Goal: Check status: Check status

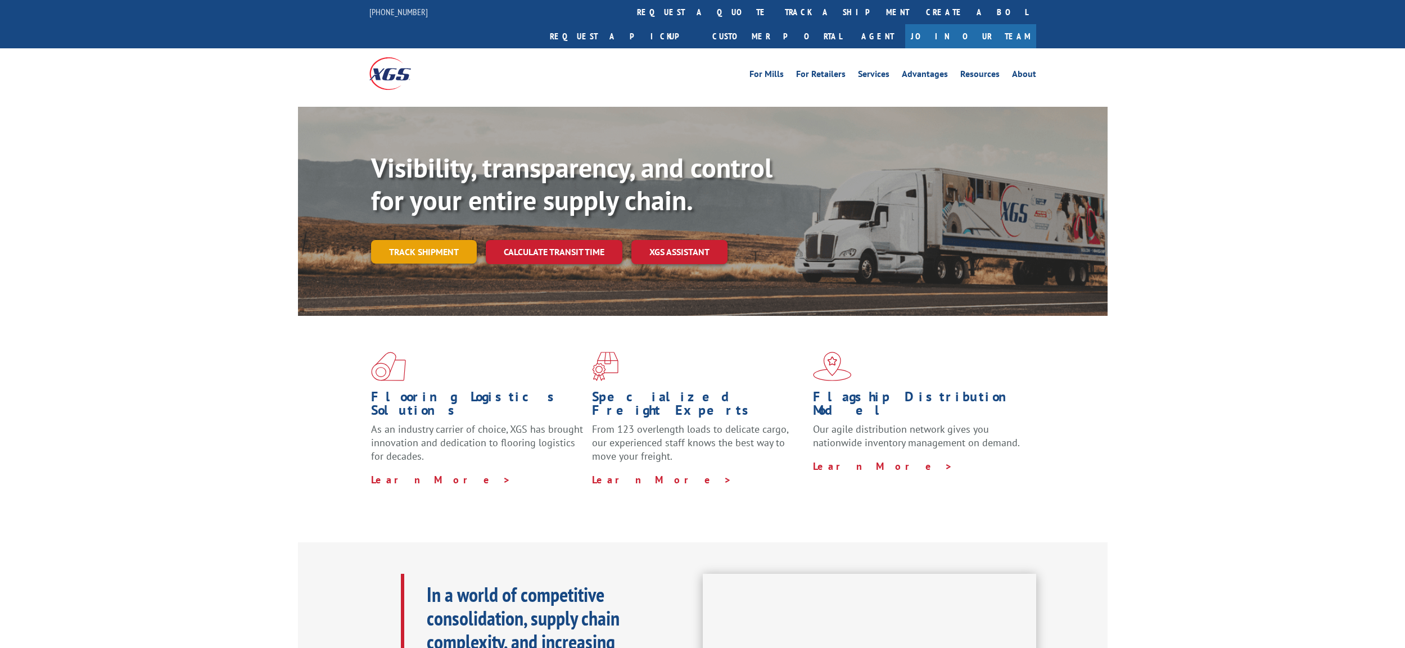
click at [433, 240] on link "Track shipment" at bounding box center [424, 252] width 106 height 24
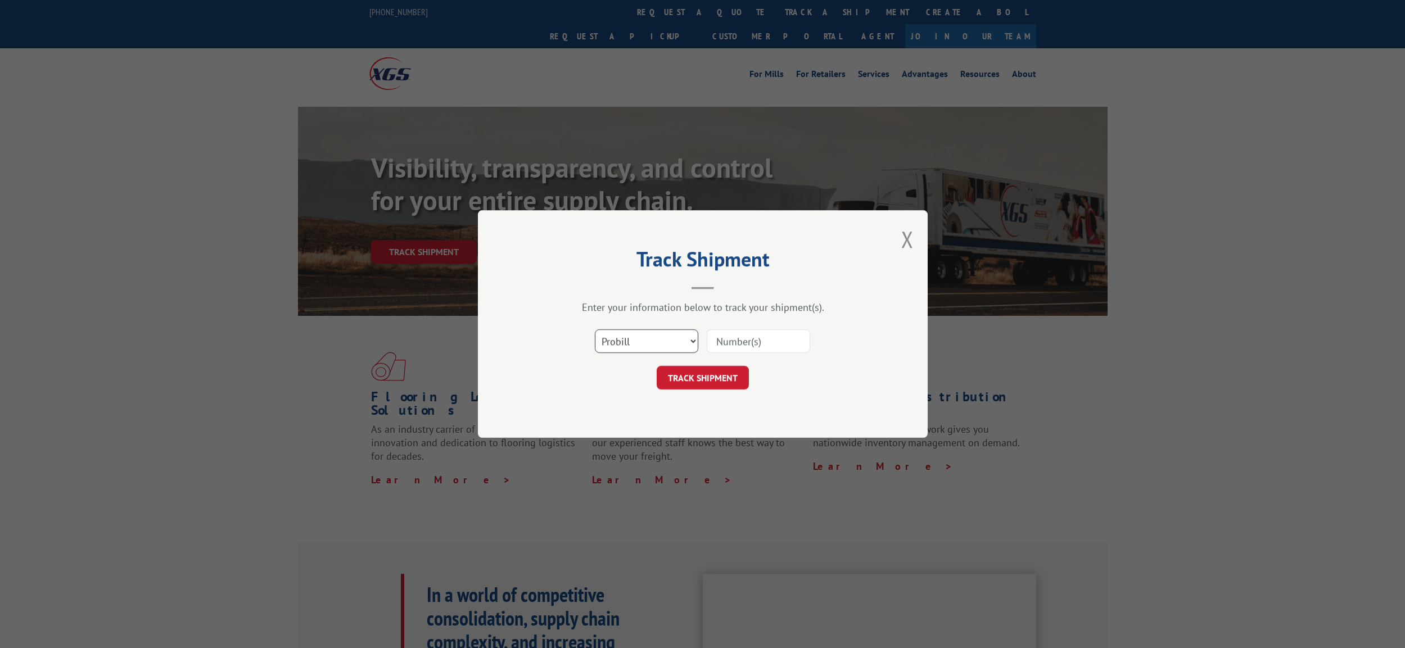
click at [666, 337] on select "Select category... Probill BOL PO" at bounding box center [646, 342] width 103 height 24
select select "bol"
click at [595, 330] on select "Select category... Probill BOL PO" at bounding box center [646, 342] width 103 height 24
click at [742, 342] on input at bounding box center [758, 342] width 103 height 24
paste input "740462"
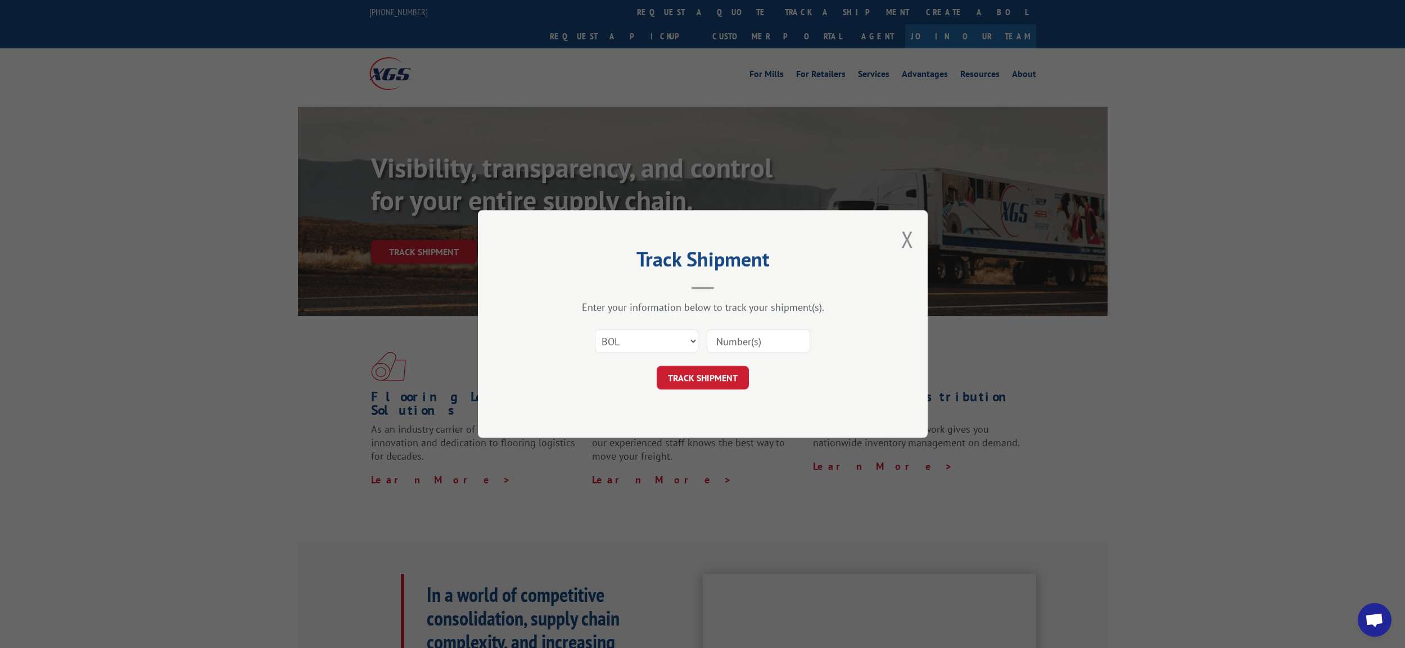
type input "740462"
click at [739, 371] on button "TRACK SHIPMENT" at bounding box center [703, 378] width 92 height 24
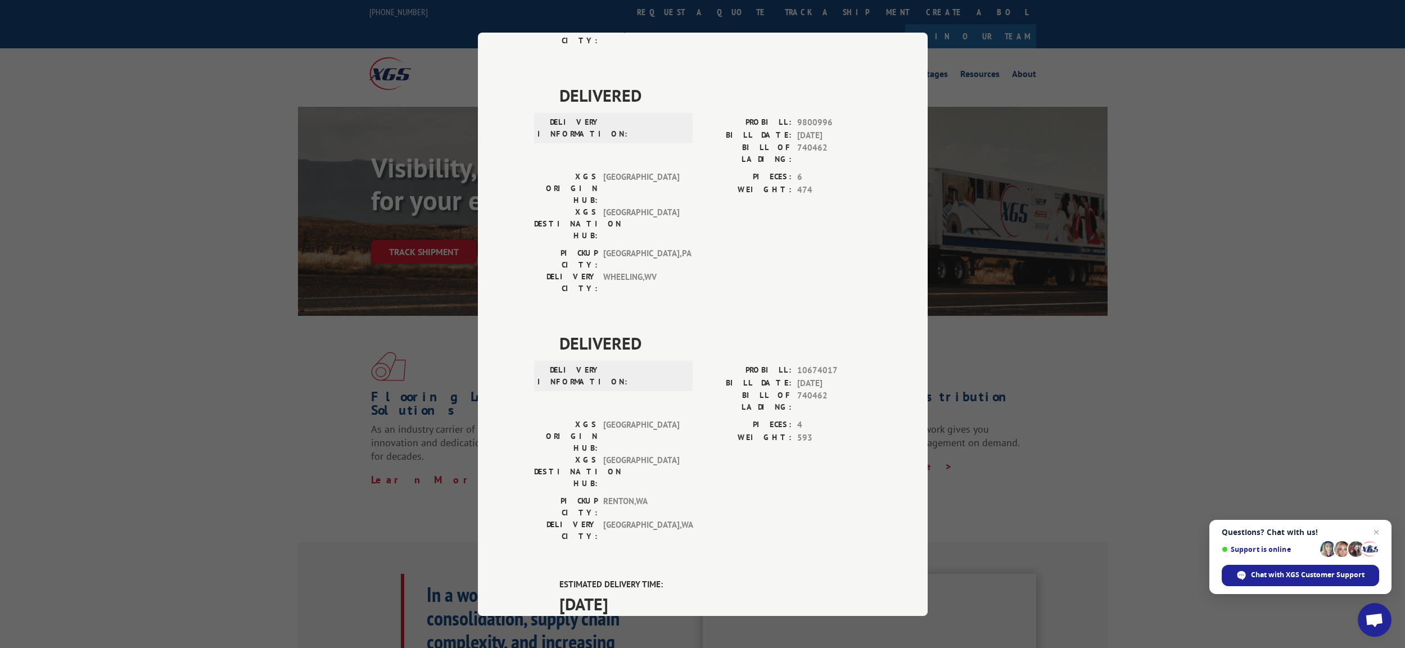
scroll to position [517, 0]
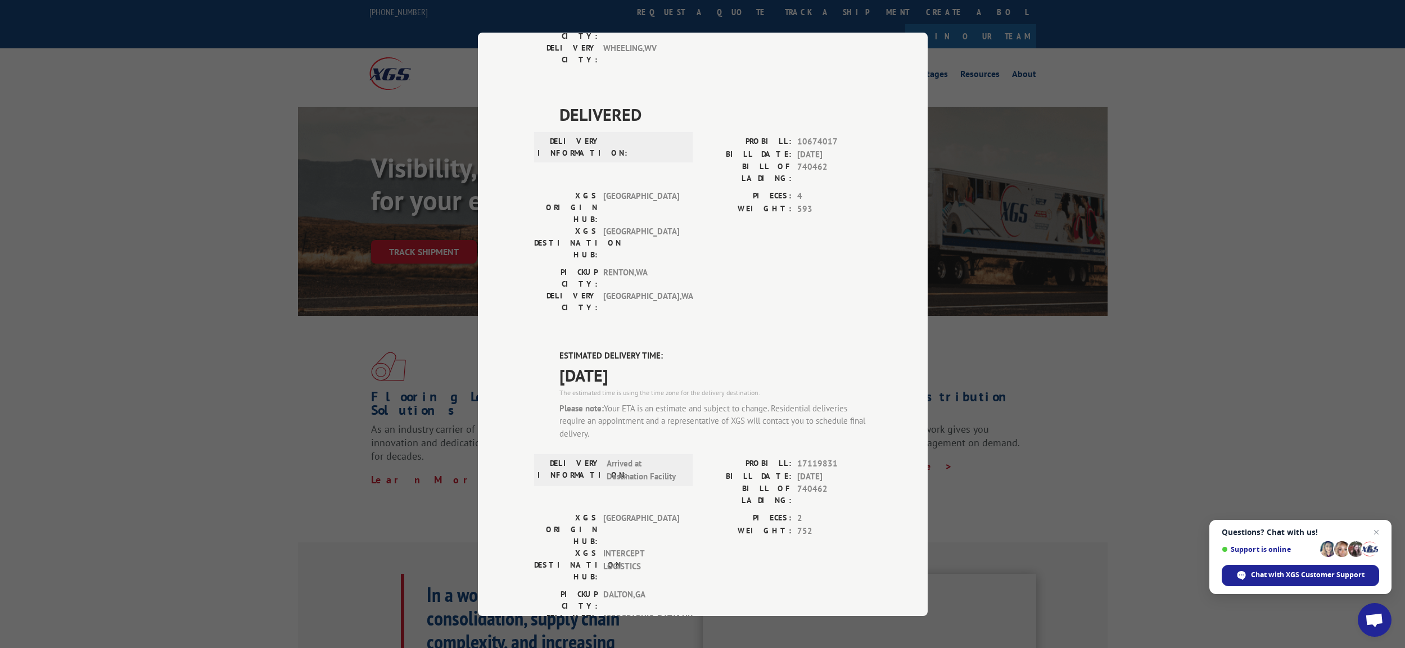
click at [769, 589] on div "PICKUP CITY: [GEOGRAPHIC_DATA] , [GEOGRAPHIC_DATA] DELIVERY CITY: [GEOGRAPHIC_D…" at bounding box center [702, 615] width 337 height 53
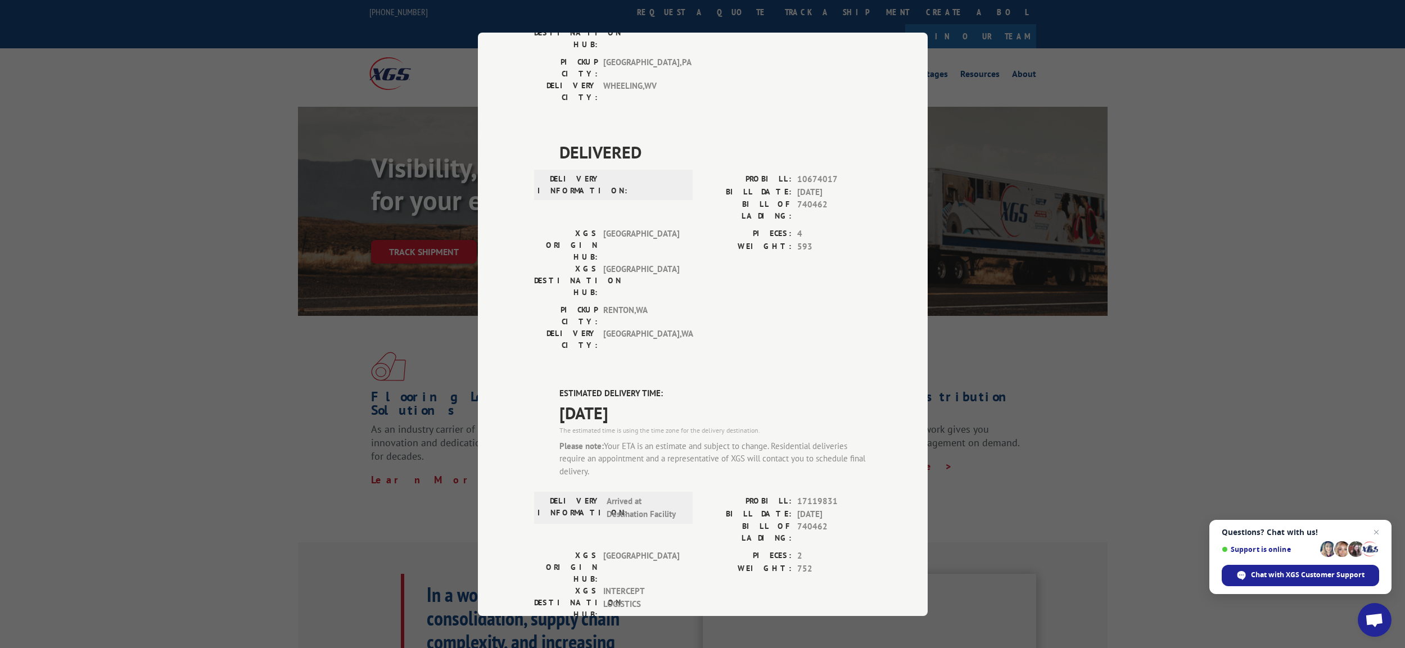
scroll to position [479, 0]
click at [1336, 574] on span "Chat with XGS Customer Support" at bounding box center [1308, 575] width 114 height 10
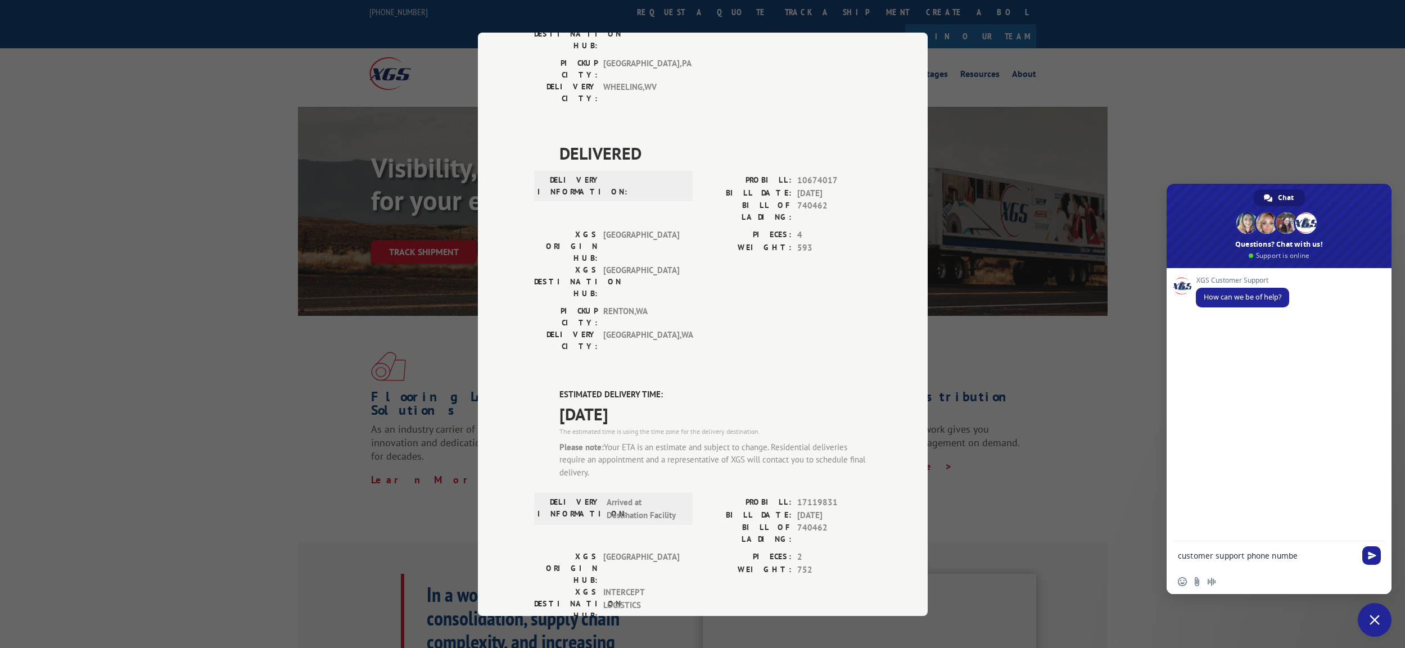
type textarea "customer support phone number"
click at [1135, 456] on div "Track Shipment DELIVERED DELIVERY INFORMATION: PROBILL: 6812332 BILL DATE: [DAT…" at bounding box center [702, 324] width 1405 height 648
click at [1212, 118] on div "Track Shipment DELIVERED DELIVERY INFORMATION: PROBILL: 6812332 BILL DATE: [DAT…" at bounding box center [702, 324] width 1405 height 648
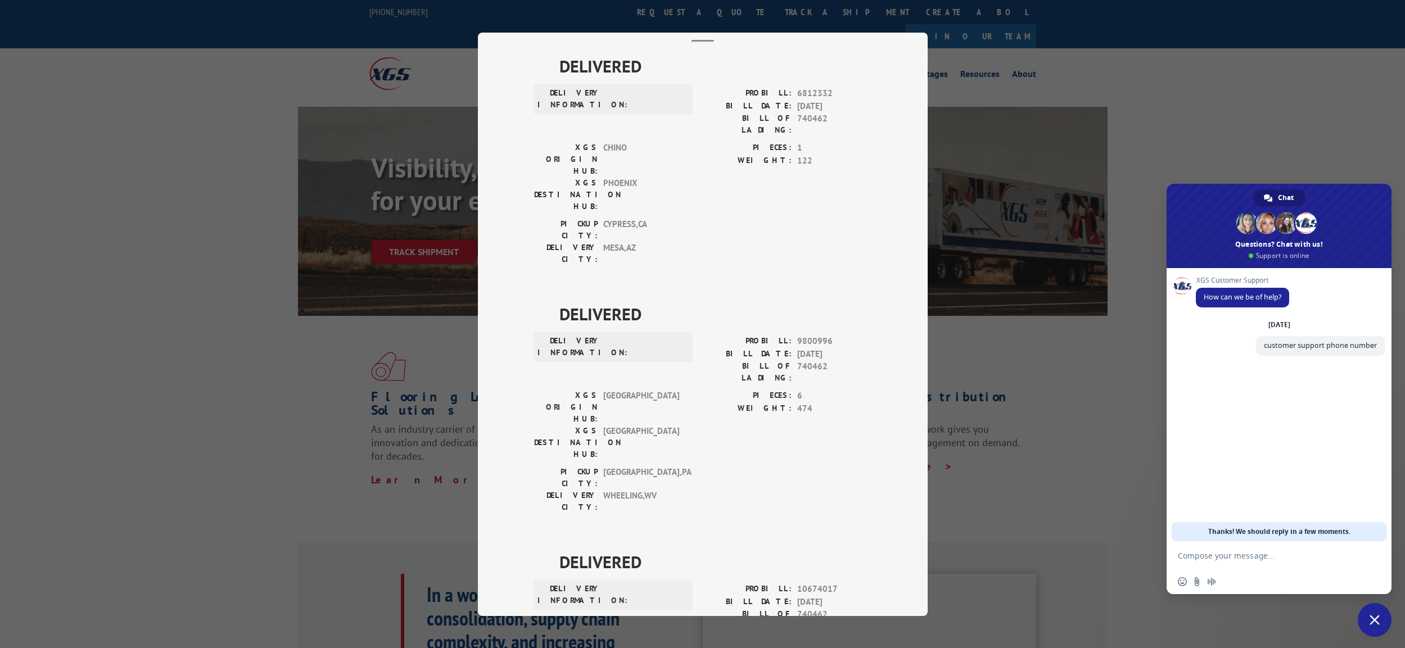
scroll to position [0, 0]
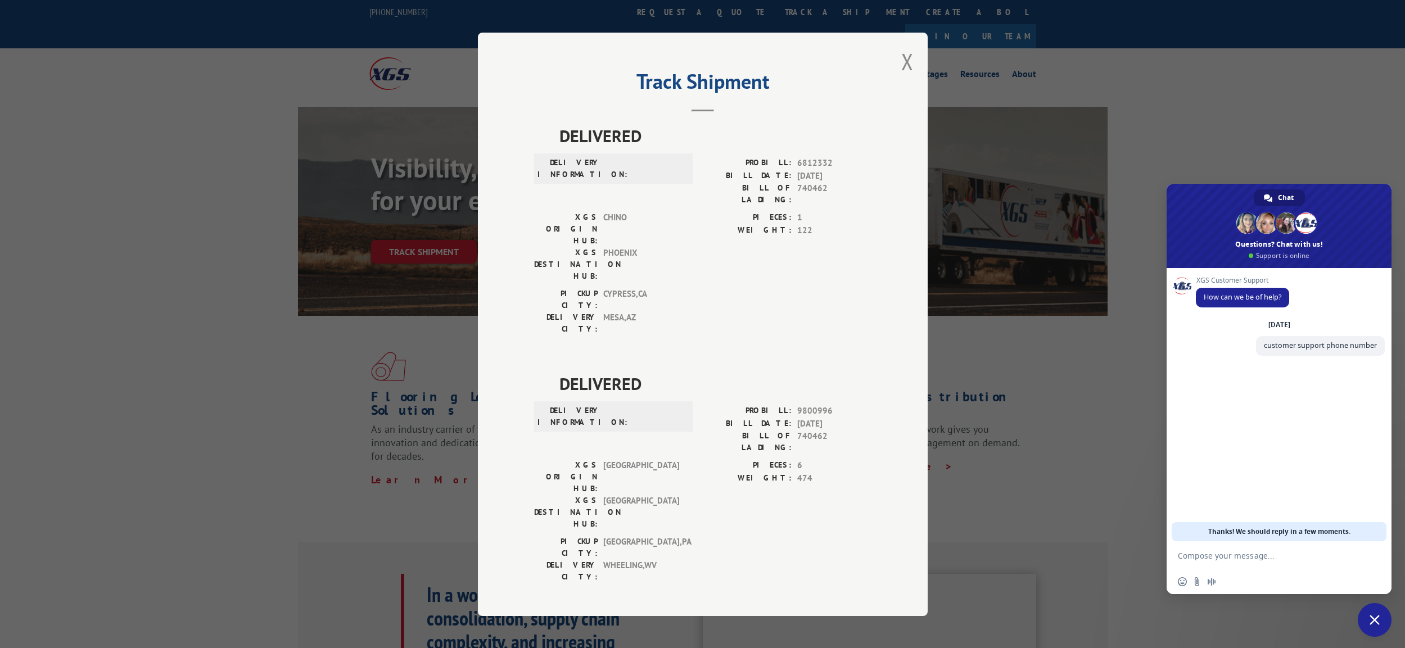
click at [1031, 360] on div "Track Shipment DELIVERED DELIVERY INFORMATION: PROBILL: 6812332 BILL DATE: [DAT…" at bounding box center [702, 324] width 1405 height 648
click at [1034, 360] on div "Track Shipment DELIVERED DELIVERY INFORMATION: PROBILL: 6812332 BILL DATE: [DAT…" at bounding box center [702, 324] width 1405 height 648
click at [912, 56] on div "Track Shipment DELIVERED DELIVERY INFORMATION: PROBILL: 6812332 BILL DATE: [DAT…" at bounding box center [703, 325] width 450 height 584
click at [910, 57] on div "Track Shipment DELIVERED DELIVERY INFORMATION: PROBILL: 6812332 BILL DATE: [DAT…" at bounding box center [703, 325] width 450 height 584
click at [906, 57] on button "Close modal" at bounding box center [907, 62] width 12 height 30
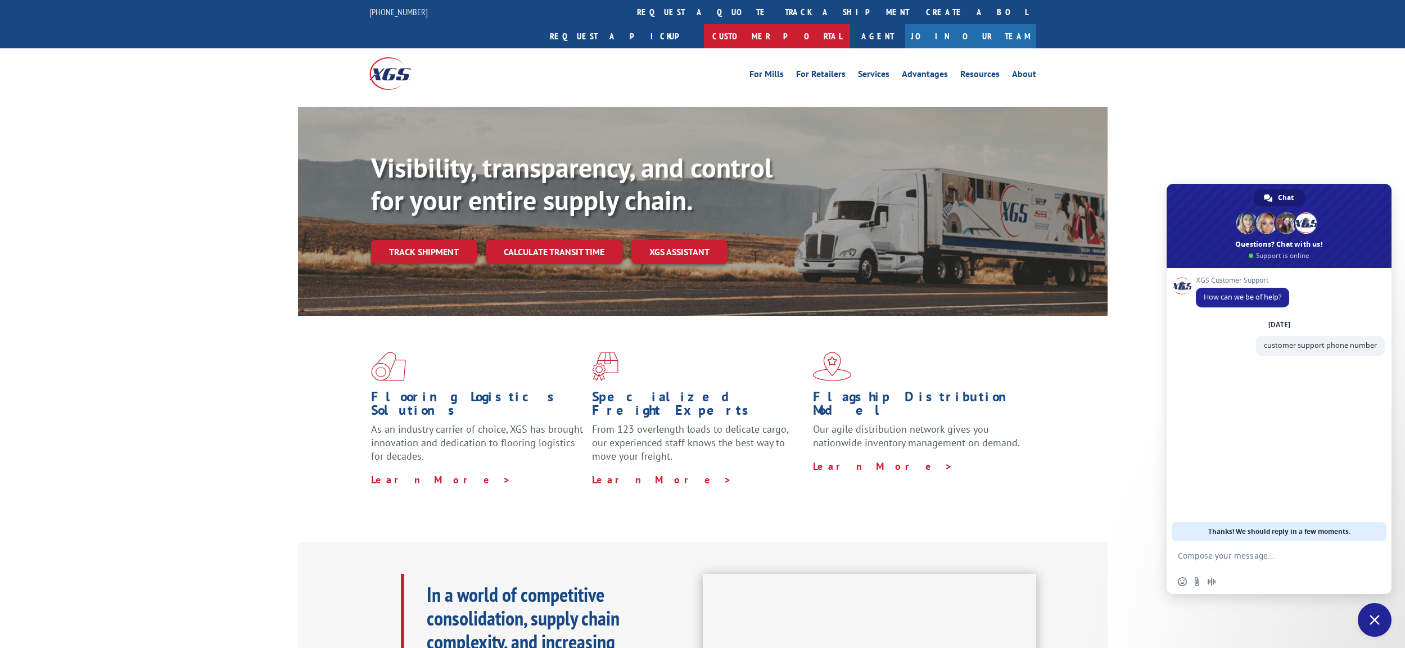
click at [850, 24] on link "Customer Portal" at bounding box center [777, 36] width 146 height 24
click at [418, 240] on link "Track shipment" at bounding box center [424, 252] width 106 height 24
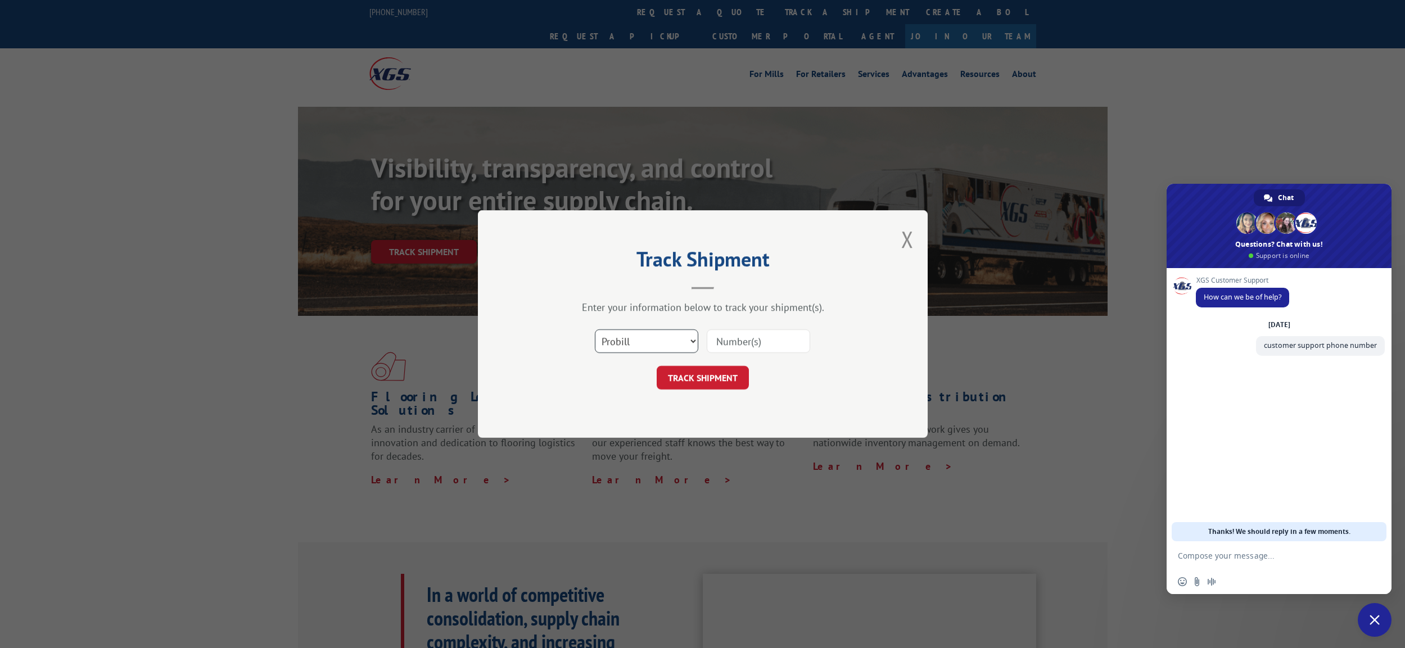
click at [612, 334] on select "Select category... Probill BOL PO" at bounding box center [646, 342] width 103 height 24
select select "bol"
click at [595, 330] on select "Select category... Probill BOL PO" at bounding box center [646, 342] width 103 height 24
click at [772, 341] on input at bounding box center [758, 342] width 103 height 24
paste input "740462"
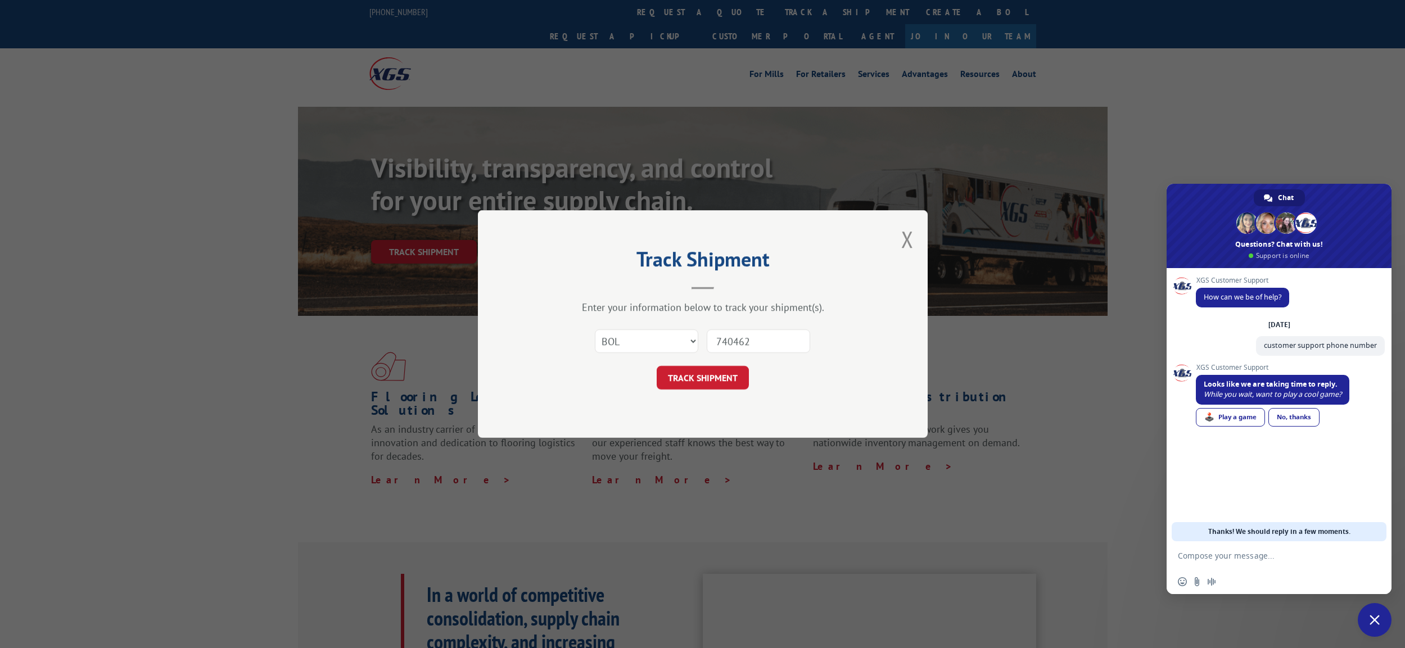
type input "740462"
click at [1293, 419] on div "No, thanks" at bounding box center [1294, 417] width 51 height 19
click at [719, 379] on button "TRACK SHIPMENT" at bounding box center [703, 378] width 92 height 24
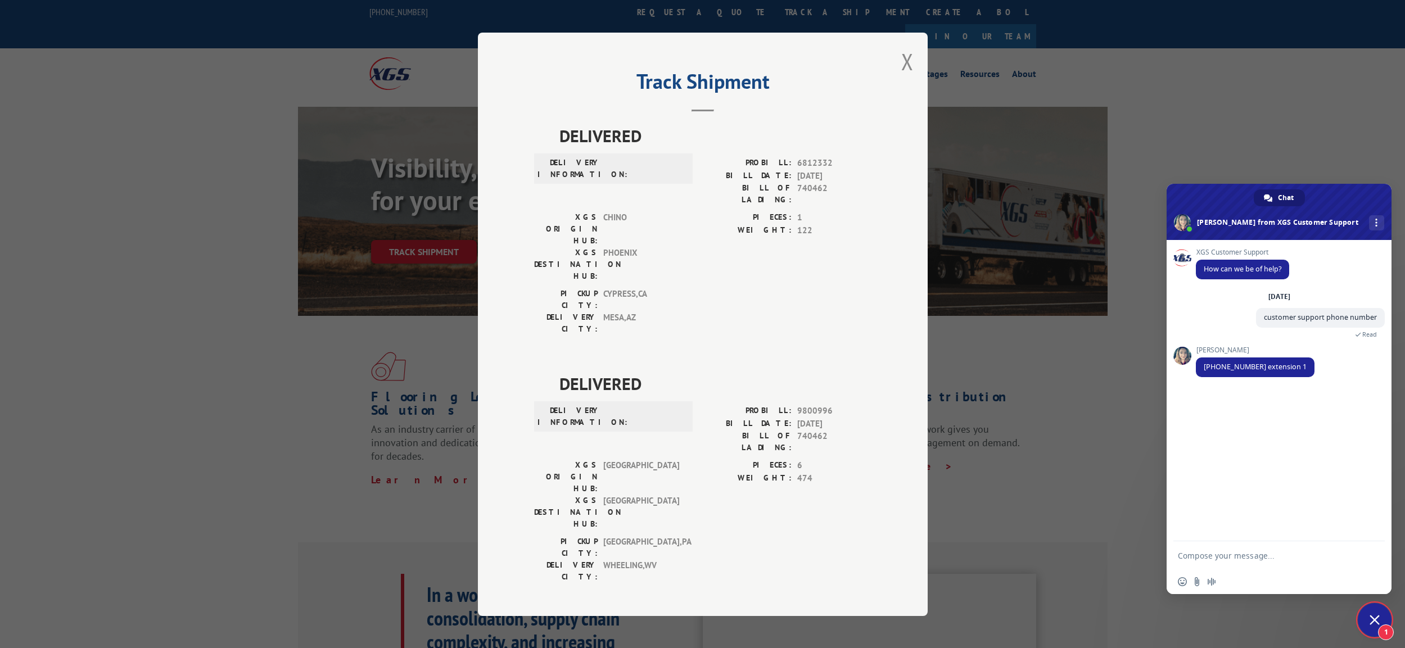
scroll to position [517, 0]
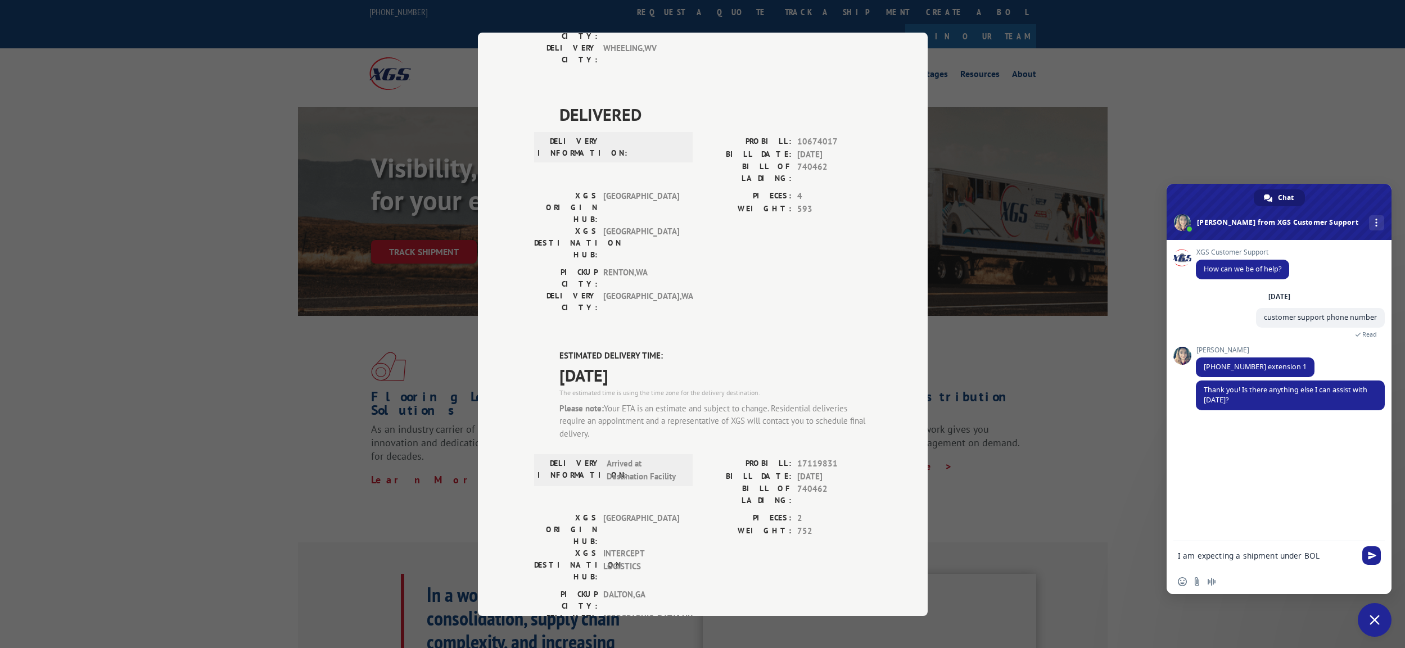
click at [805, 483] on span "740462" at bounding box center [834, 495] width 74 height 24
copy span "740462"
click at [1344, 554] on textarea "I am expecting a shipment under BOL" at bounding box center [1267, 556] width 178 height 10
paste textarea "740462"
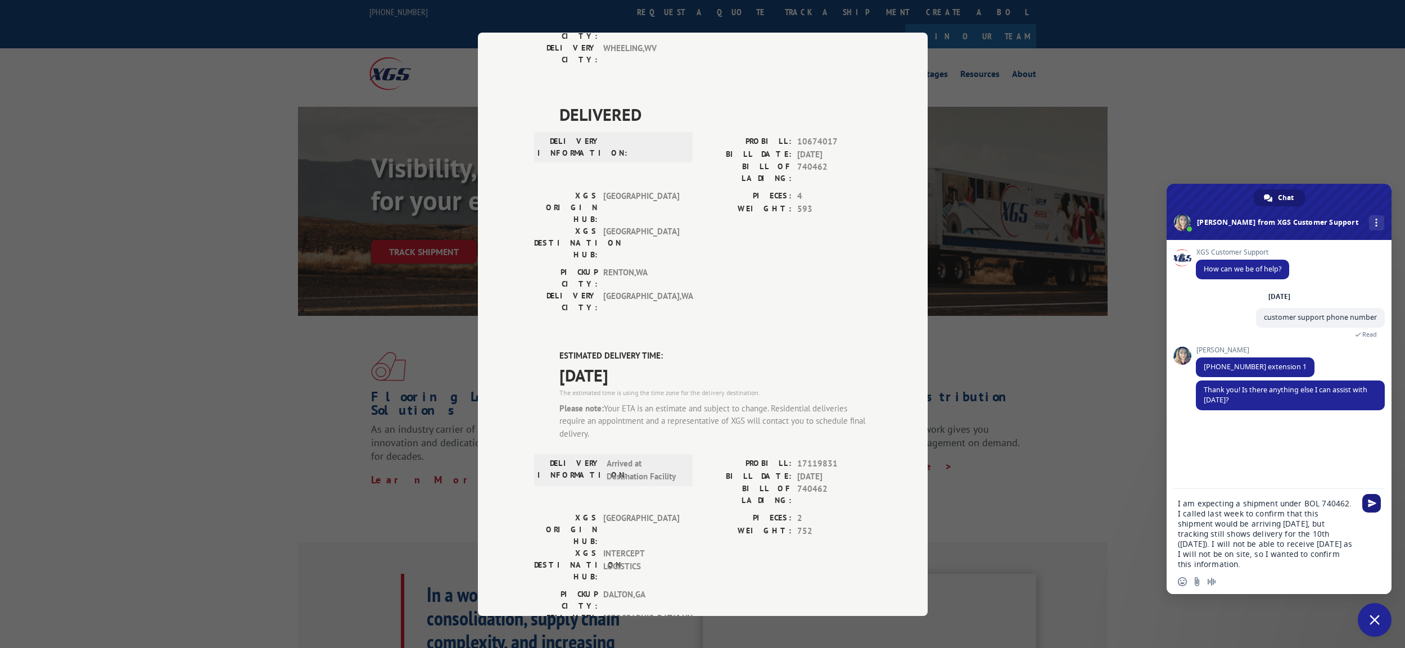
type textarea "I am expecting a shipment under BOL 740462. I called last week to confirm that …"
click at [1372, 504] on span "Send" at bounding box center [1372, 503] width 8 height 8
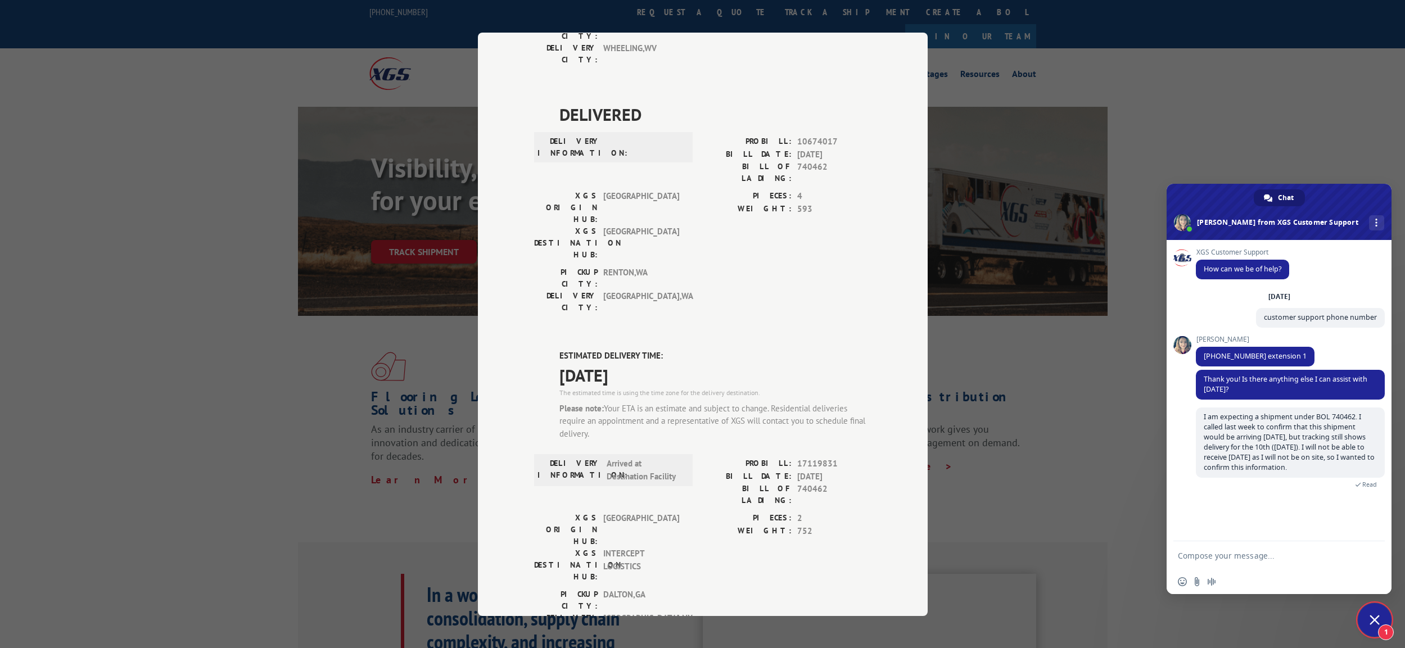
scroll to position [54, 0]
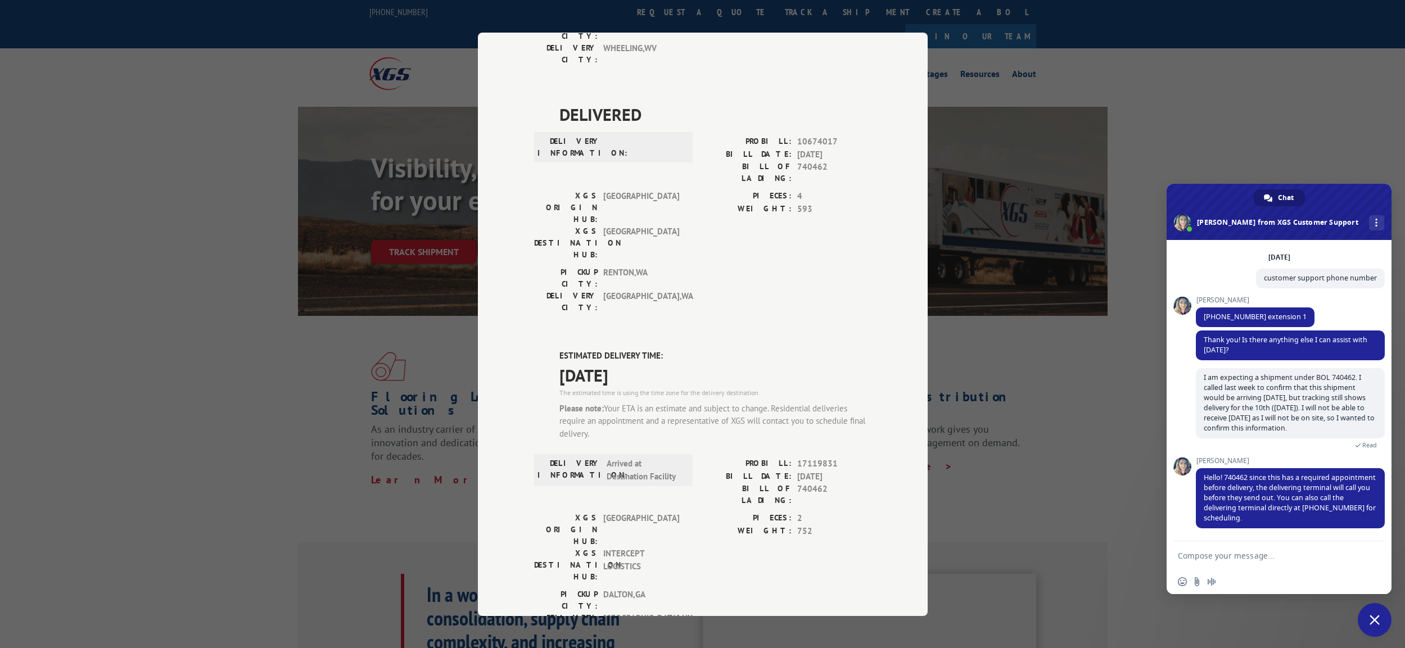
click at [1258, 558] on textarea "Compose your message..." at bounding box center [1267, 556] width 178 height 10
click at [1269, 556] on textarea "Compose your message..." at bounding box center [1267, 556] width 178 height 10
click at [1270, 559] on textarea "Compose your message..." at bounding box center [1267, 556] width 178 height 10
type textarea "W"
type textarea "D"
